Goal: Contribute content

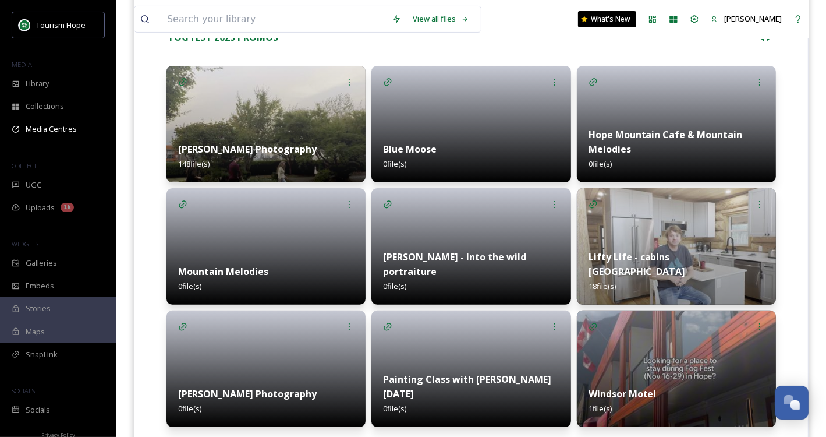
scroll to position [277, 0]
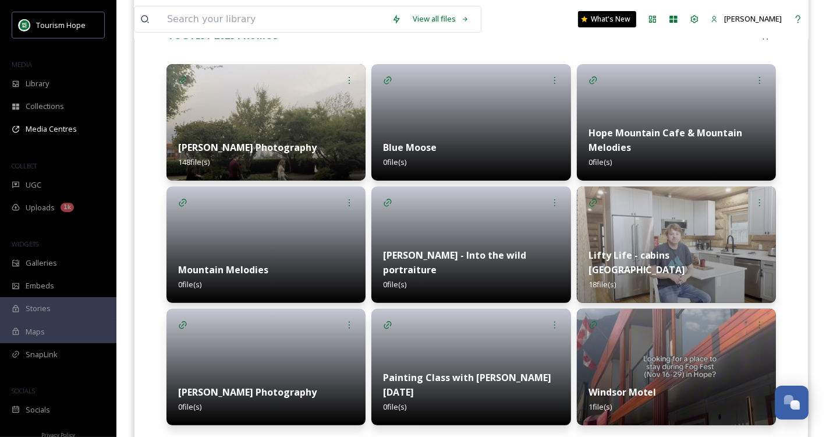
click at [669, 355] on img at bounding box center [676, 367] width 199 height 116
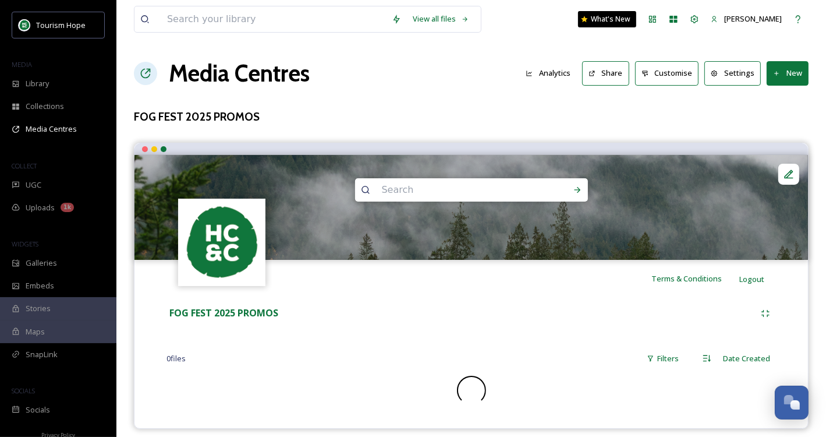
scroll to position [9, 0]
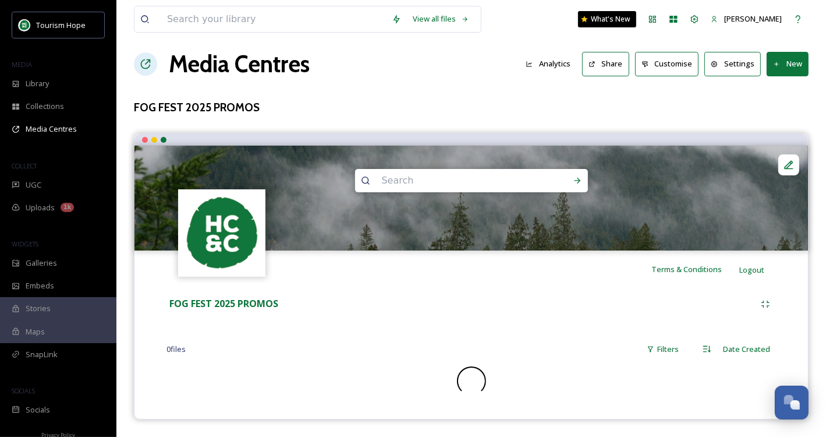
click at [786, 66] on button "New" at bounding box center [788, 64] width 42 height 24
click at [776, 88] on span "Add Files" at bounding box center [780, 91] width 31 height 11
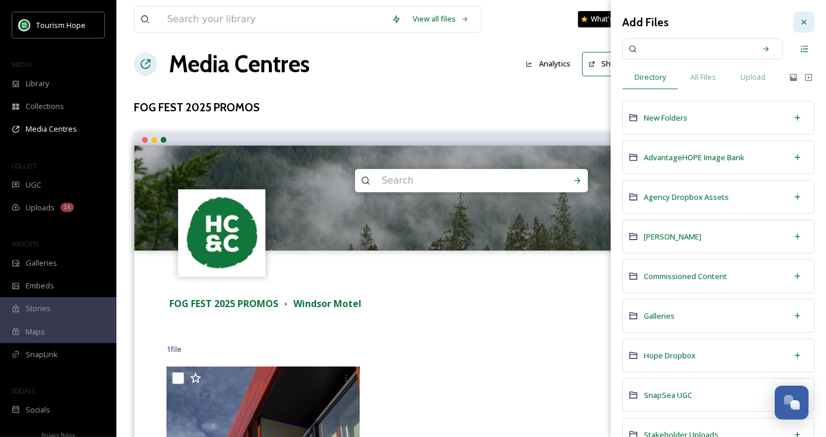
click at [800, 29] on div at bounding box center [804, 22] width 21 height 21
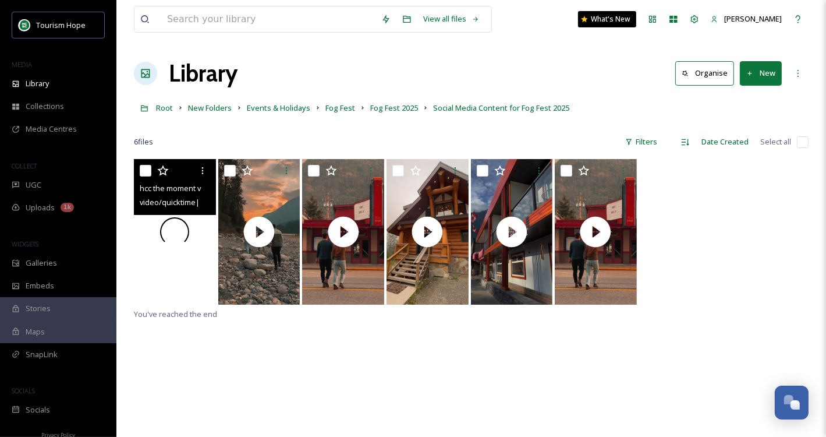
click at [185, 278] on div at bounding box center [175, 232] width 82 height 146
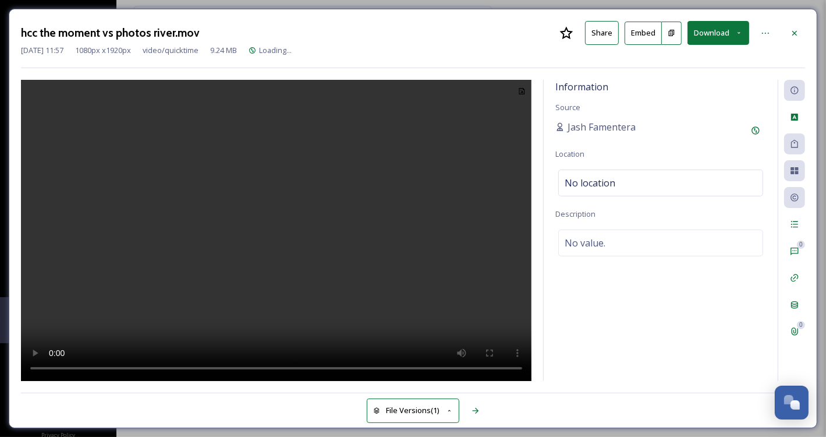
click at [309, 252] on video at bounding box center [276, 230] width 511 height 301
click at [795, 36] on icon at bounding box center [794, 33] width 9 height 9
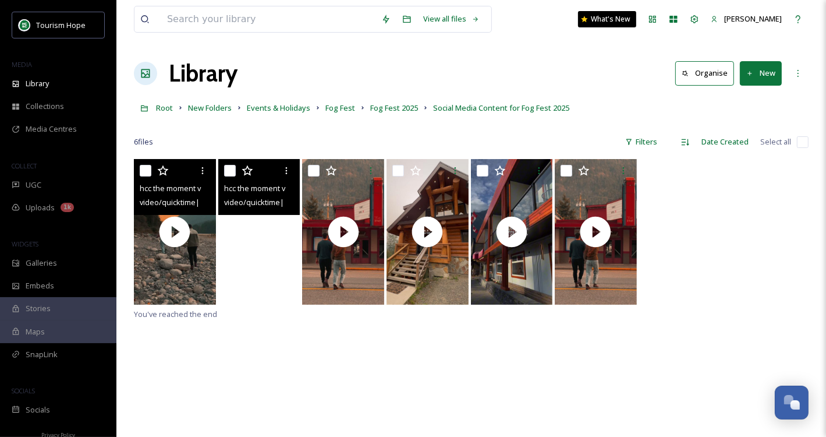
click at [288, 260] on video "hcc the moment vs photos river-daylight.mov" at bounding box center [259, 232] width 82 height 146
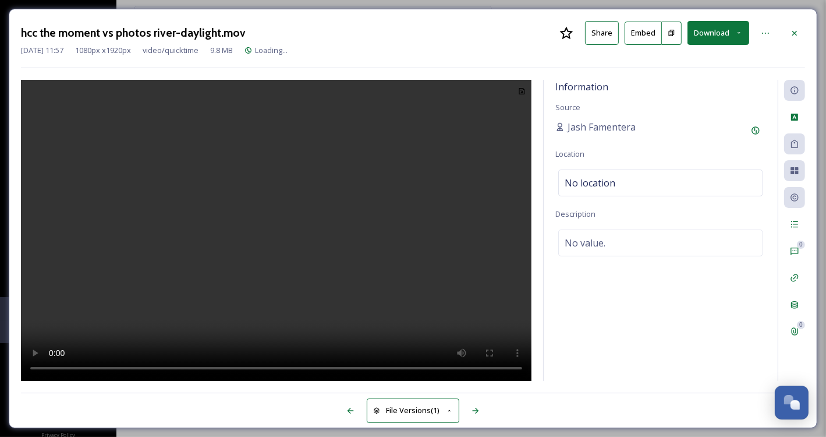
click at [258, 264] on video at bounding box center [276, 230] width 511 height 301
click at [796, 34] on icon at bounding box center [794, 33] width 9 height 9
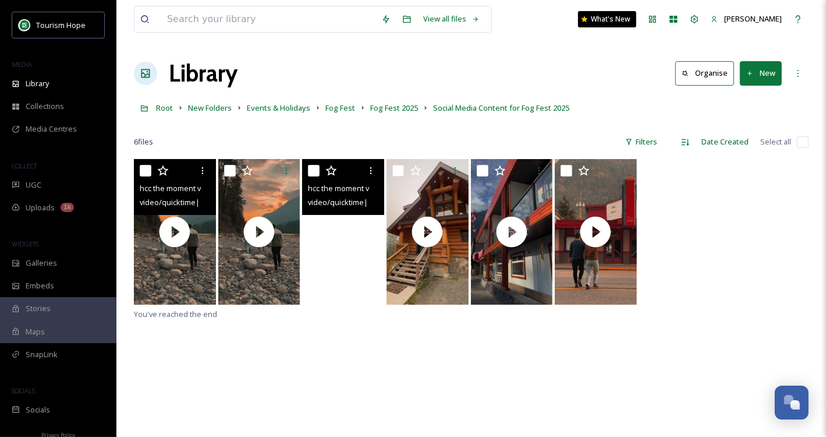
click at [338, 278] on video "hcc the moment vs photos downtown-daylight.mov" at bounding box center [343, 232] width 82 height 146
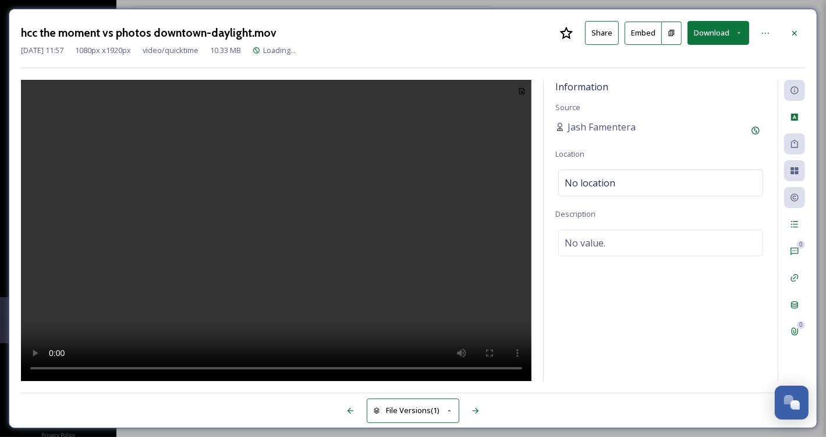
click at [316, 219] on video at bounding box center [276, 230] width 511 height 301
click at [791, 31] on icon at bounding box center [794, 33] width 9 height 9
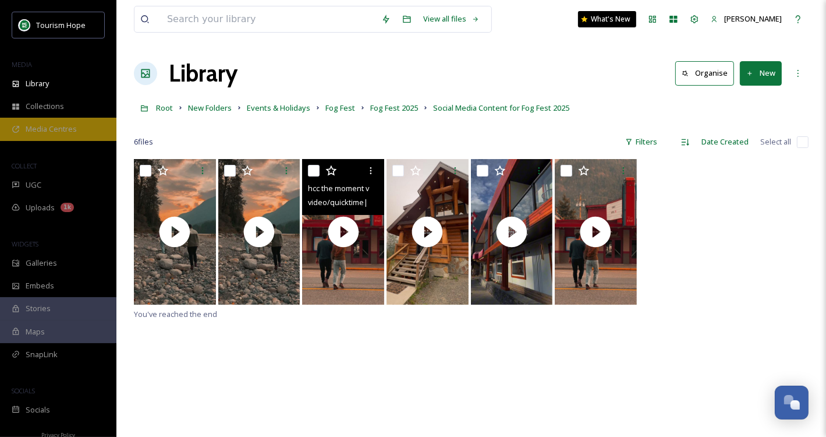
click at [74, 130] on span "Media Centres" at bounding box center [51, 128] width 51 height 11
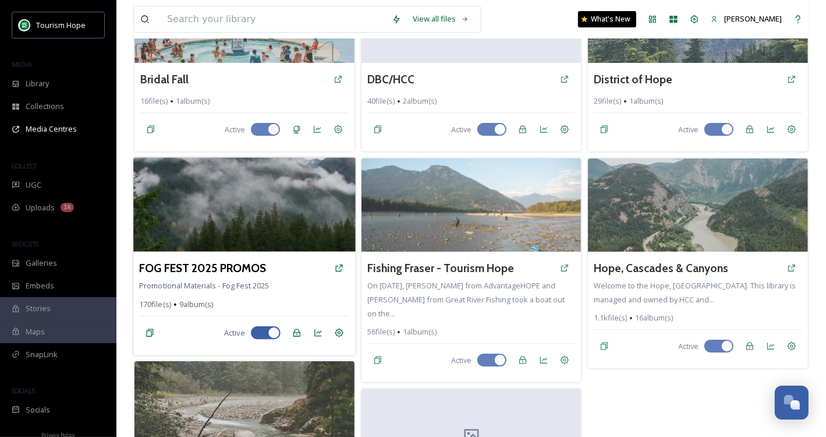
scroll to position [147, 0]
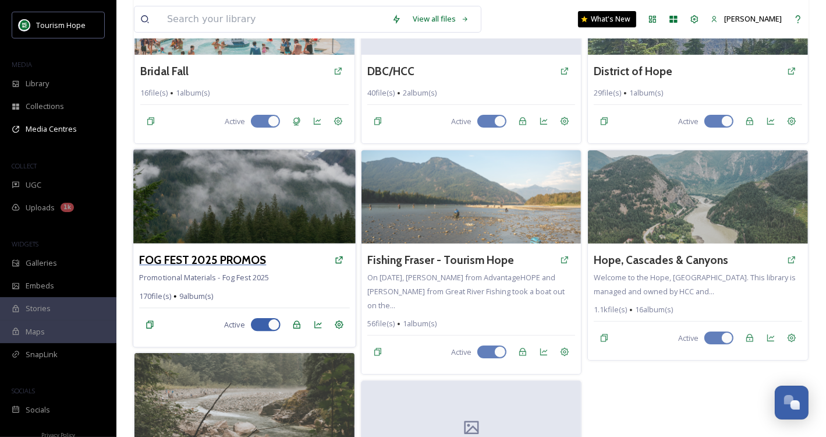
click at [246, 259] on h3 "FOG FEST 2025 PROMOS" at bounding box center [202, 260] width 127 height 17
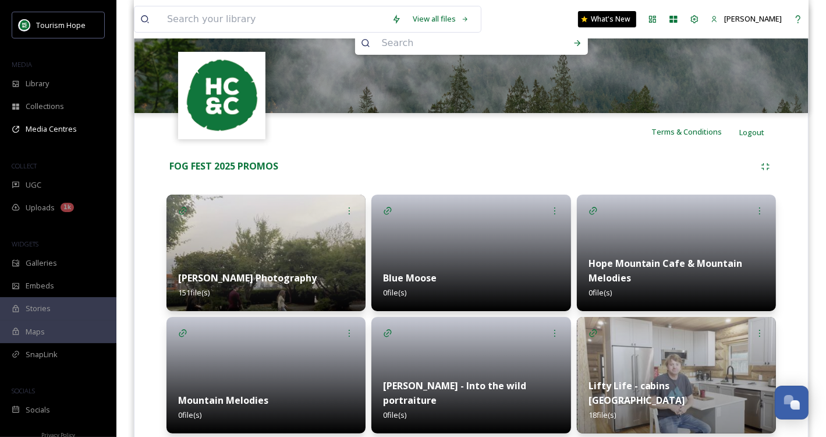
scroll to position [148, 0]
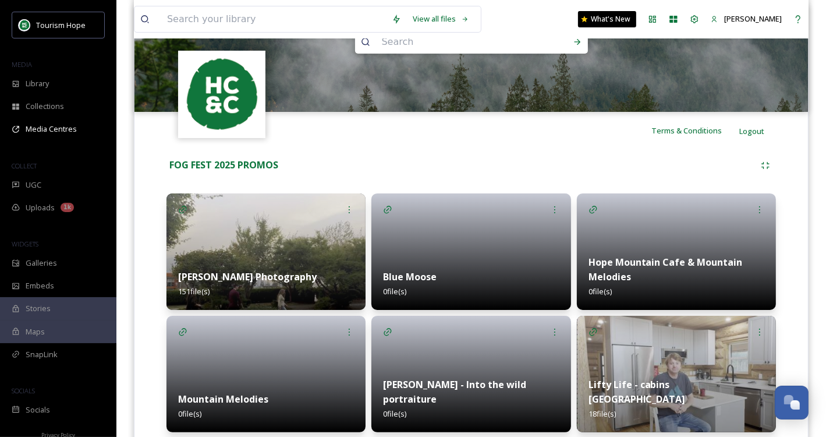
click at [323, 255] on img at bounding box center [266, 251] width 199 height 116
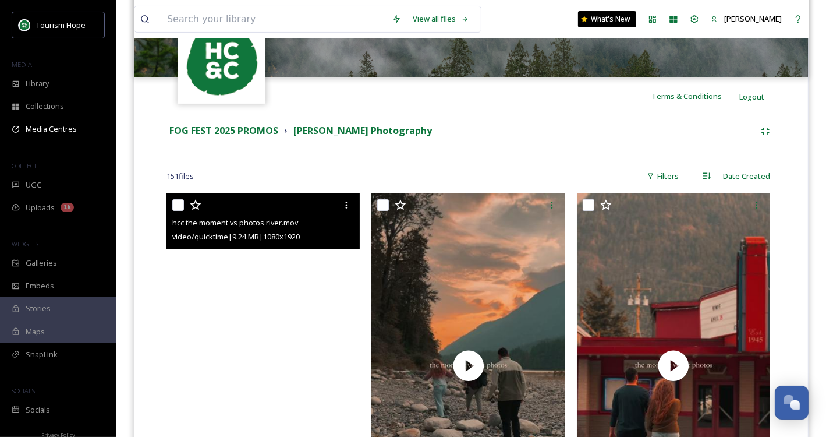
scroll to position [273, 0]
